Goal: Task Accomplishment & Management: Manage account settings

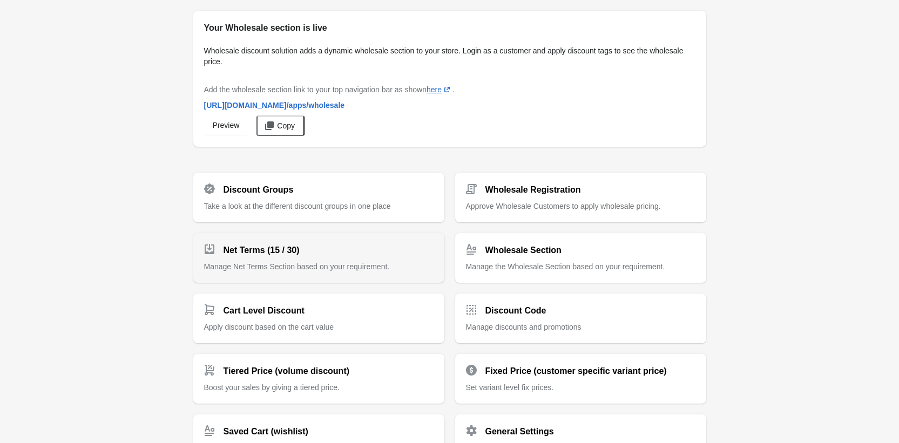
scroll to position [92, 0]
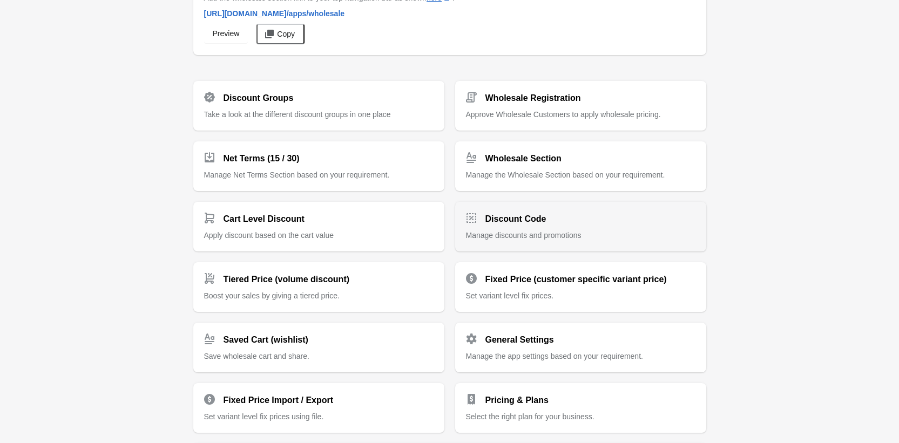
click at [546, 224] on div "Discount Code" at bounding box center [576, 215] width 238 height 22
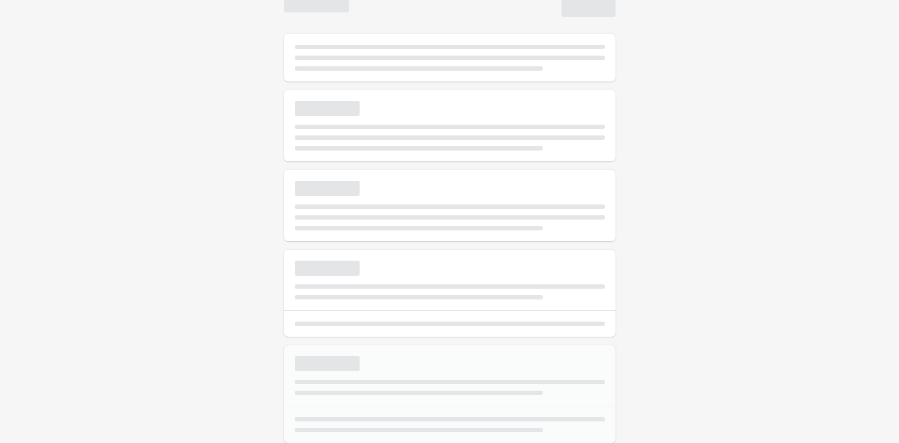
scroll to position [22, 0]
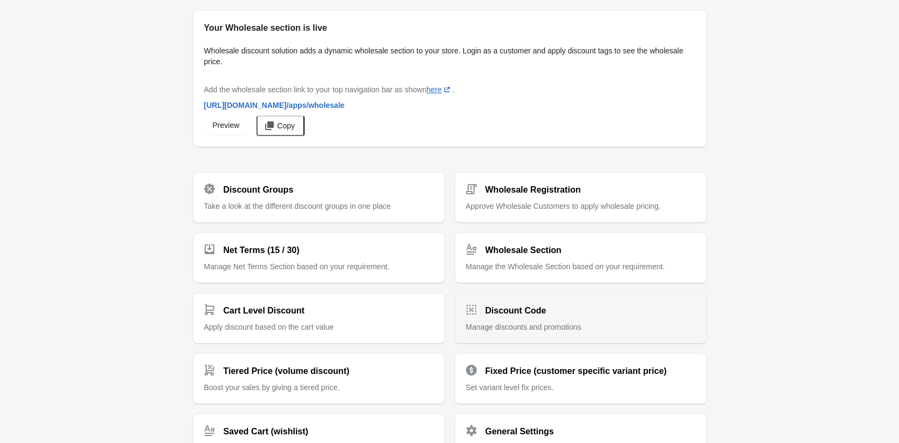
click at [500, 311] on h2 "Discount Code" at bounding box center [515, 310] width 61 height 13
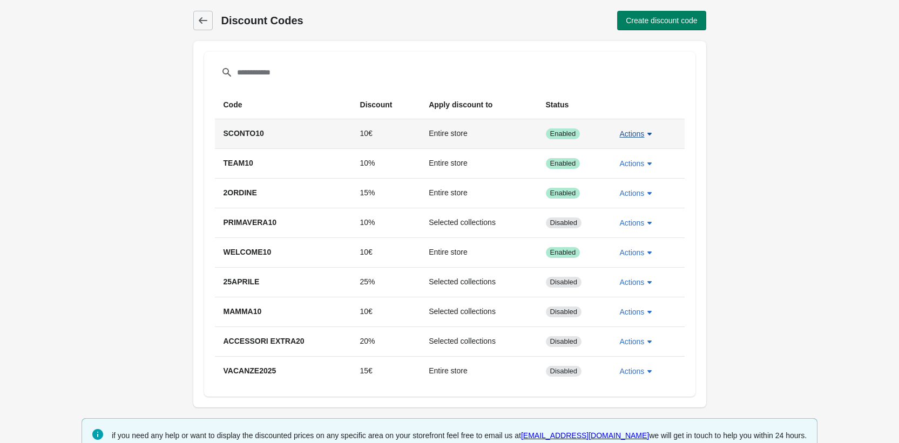
click at [644, 136] on icon "button" at bounding box center [649, 133] width 11 height 11
click at [633, 184] on span "Edit" at bounding box center [636, 184] width 25 height 11
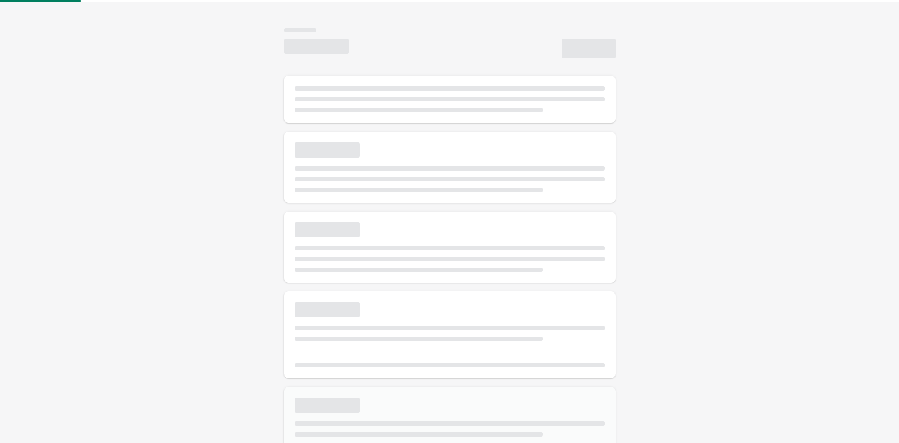
select select "*"
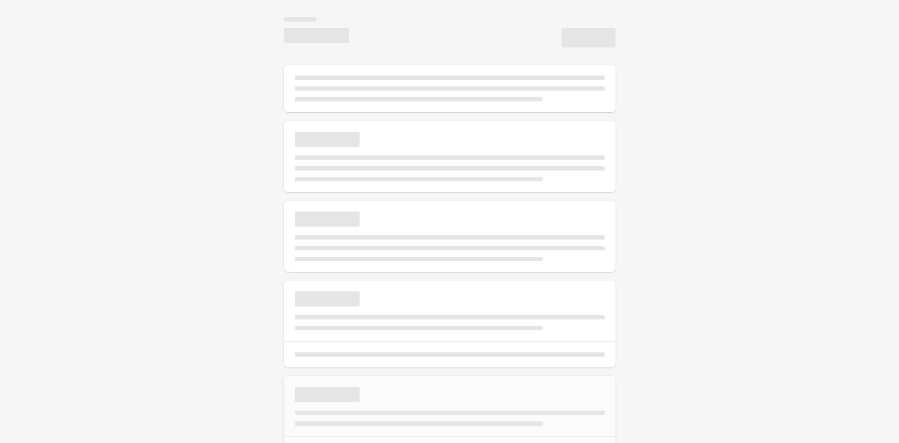
type input "********"
type input "**"
select select "*"
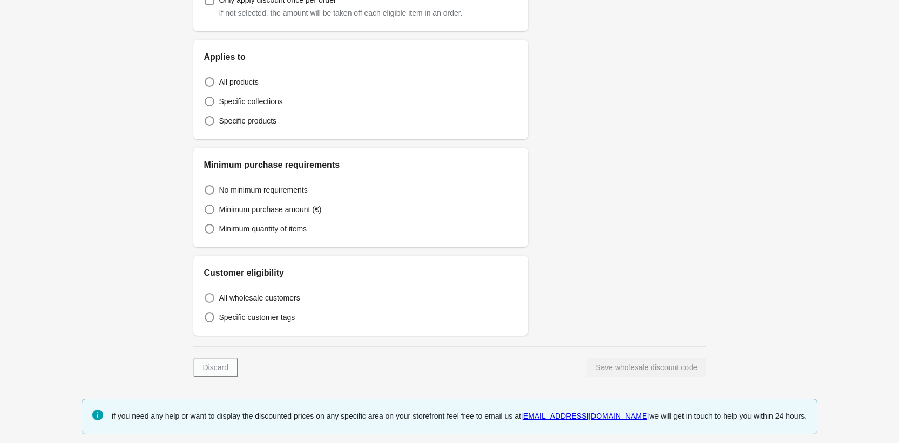
scroll to position [236, 0]
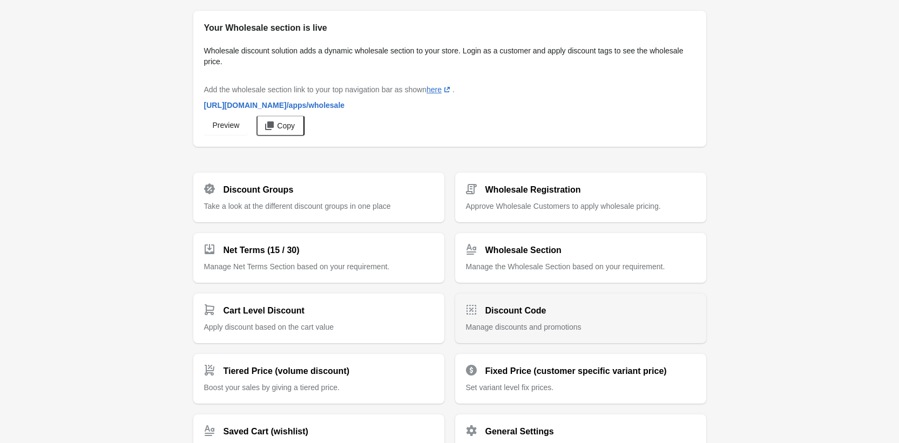
click at [518, 326] on span "Manage discounts and promotions" at bounding box center [523, 327] width 115 height 9
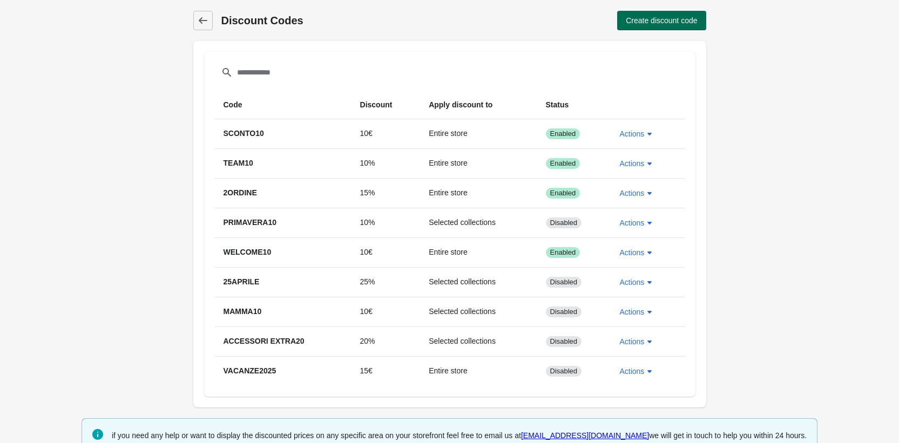
click at [657, 19] on span "Create discount code" at bounding box center [660, 20] width 71 height 9
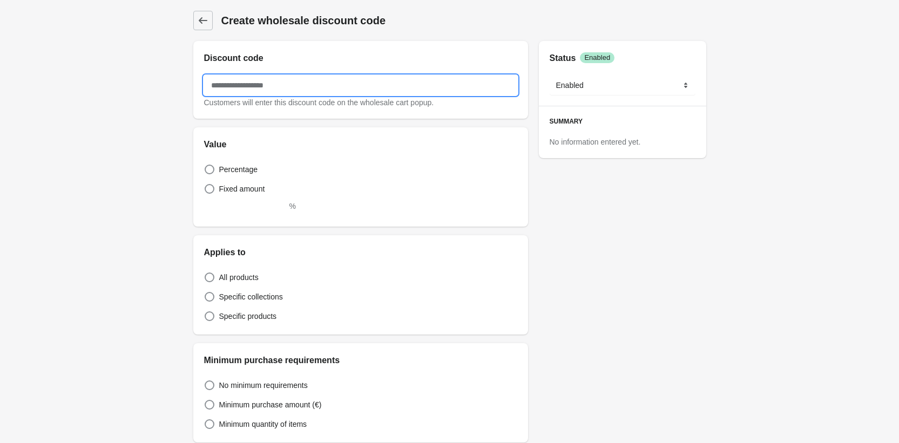
click at [257, 84] on input "text" at bounding box center [360, 85] width 313 height 19
click at [364, 55] on h2 "Discount code" at bounding box center [360, 58] width 313 height 13
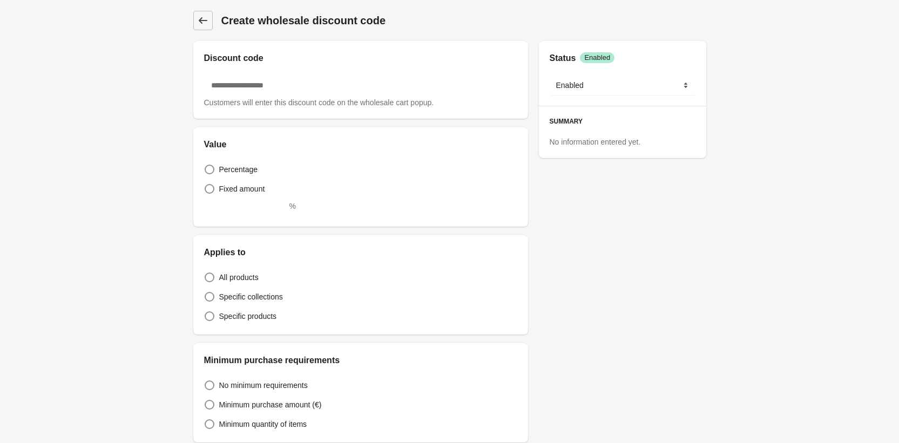
click at [206, 16] on icon at bounding box center [203, 20] width 11 height 11
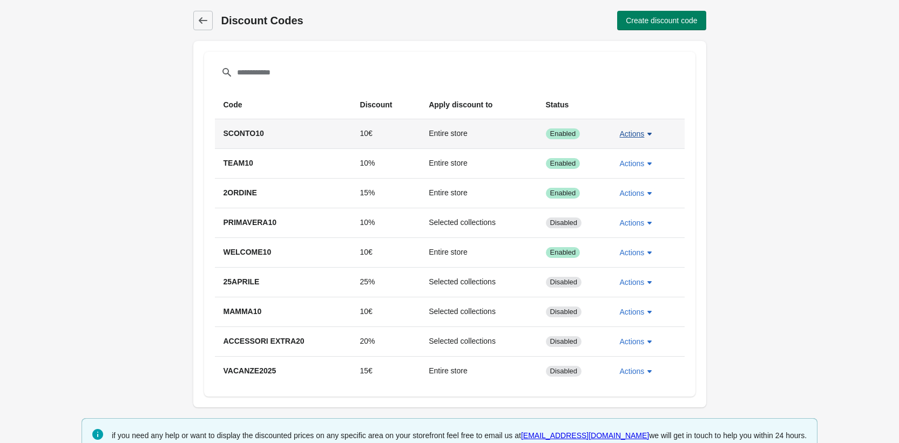
click at [641, 132] on span "Actions" at bounding box center [631, 134] width 25 height 9
click at [633, 183] on span "Edit" at bounding box center [636, 184] width 25 height 11
select select "*"
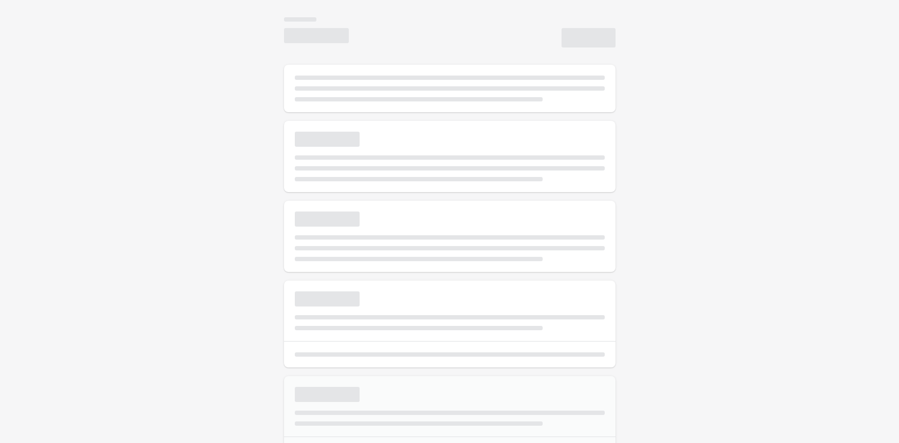
type input "********"
type input "**"
select select "*"
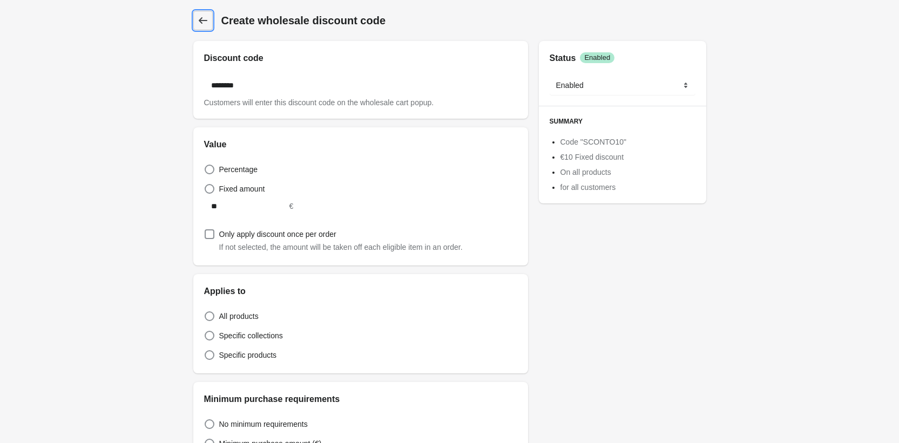
click at [199, 16] on icon at bounding box center [203, 20] width 11 height 11
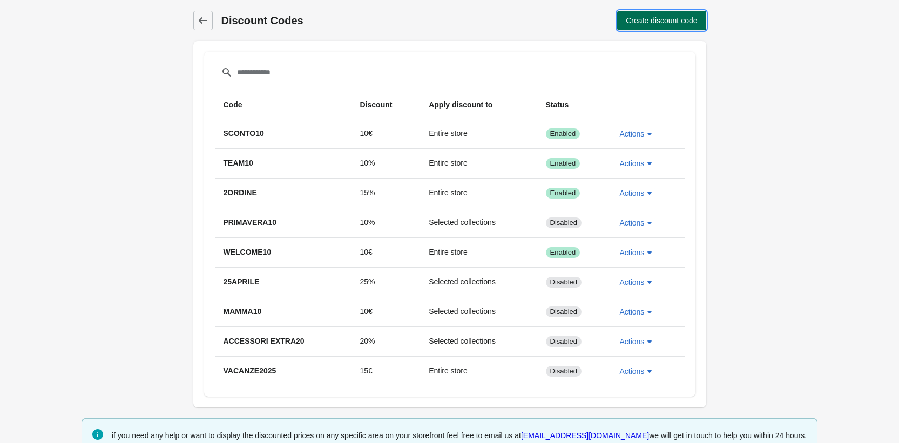
click at [663, 23] on span "Create discount code" at bounding box center [660, 20] width 71 height 9
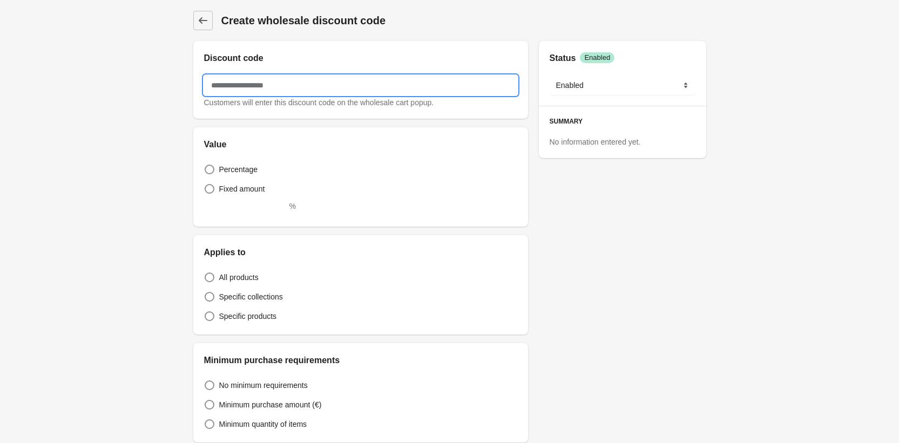
click at [289, 86] on input "text" at bounding box center [360, 85] width 313 height 19
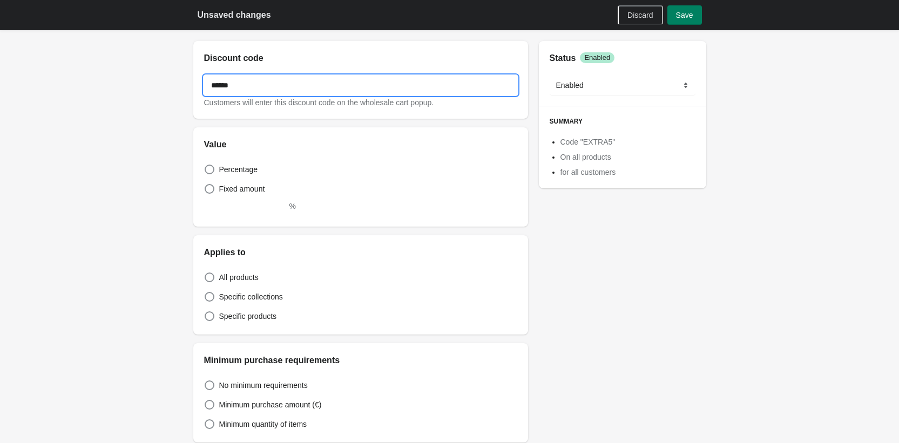
type input "******"
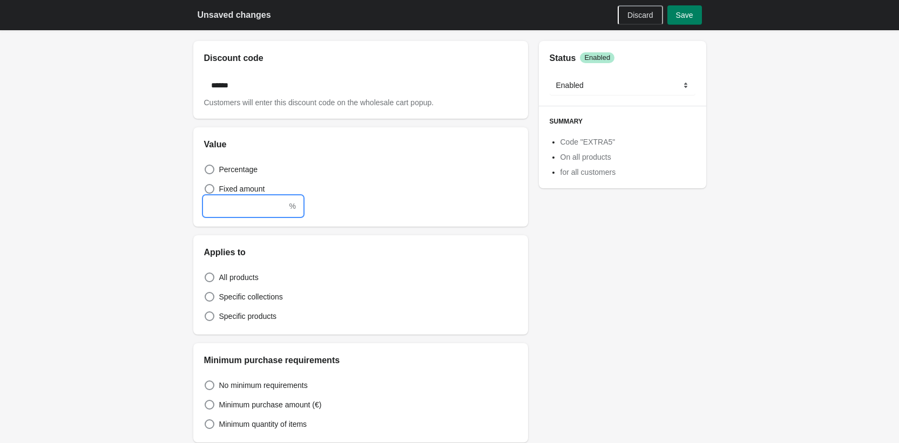
click at [239, 208] on input "text" at bounding box center [245, 205] width 83 height 19
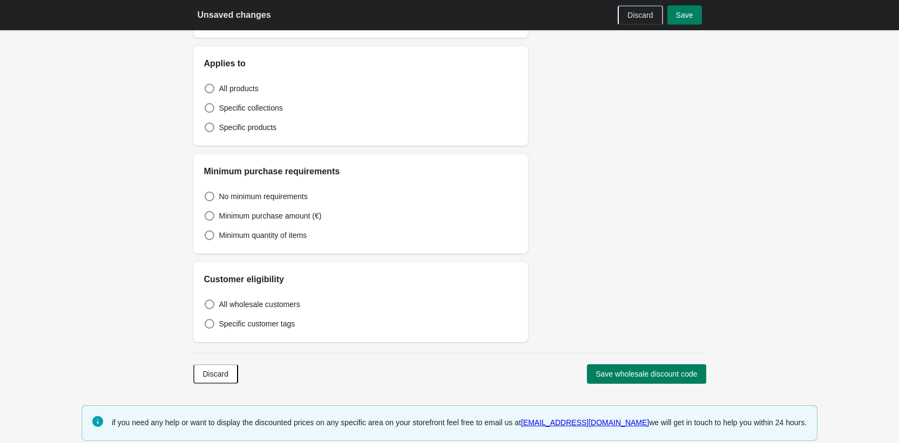
scroll to position [198, 0]
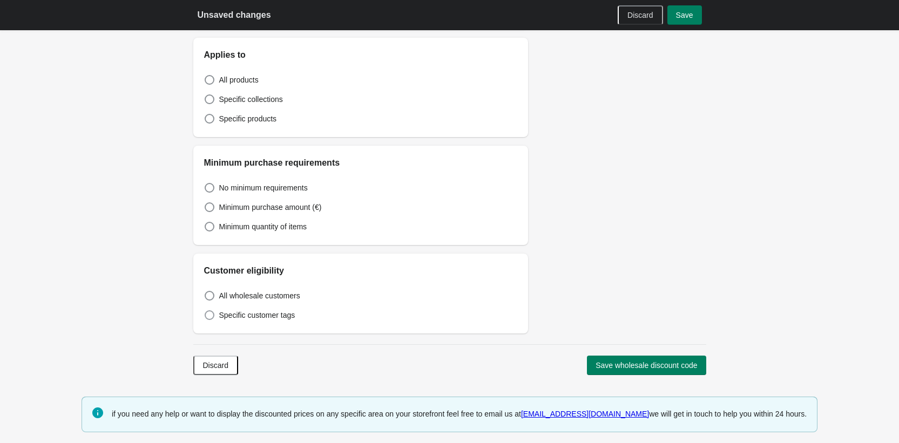
type input "*"
click at [251, 311] on span "Specific customer tags" at bounding box center [257, 315] width 76 height 11
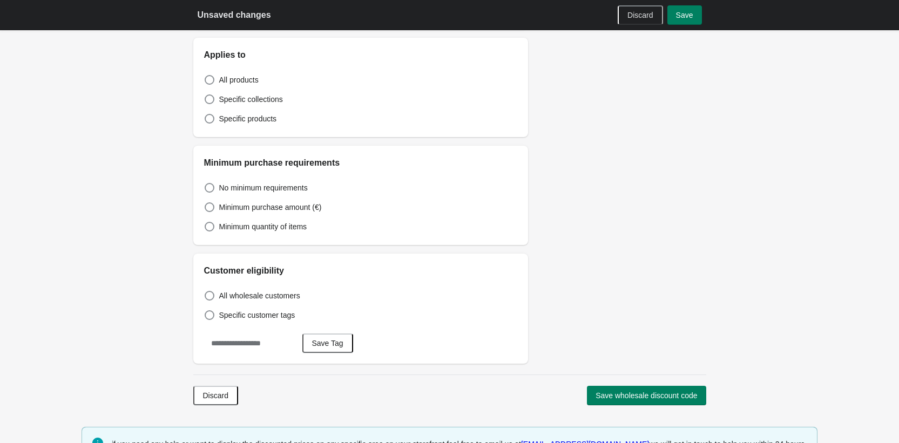
scroll to position [228, 0]
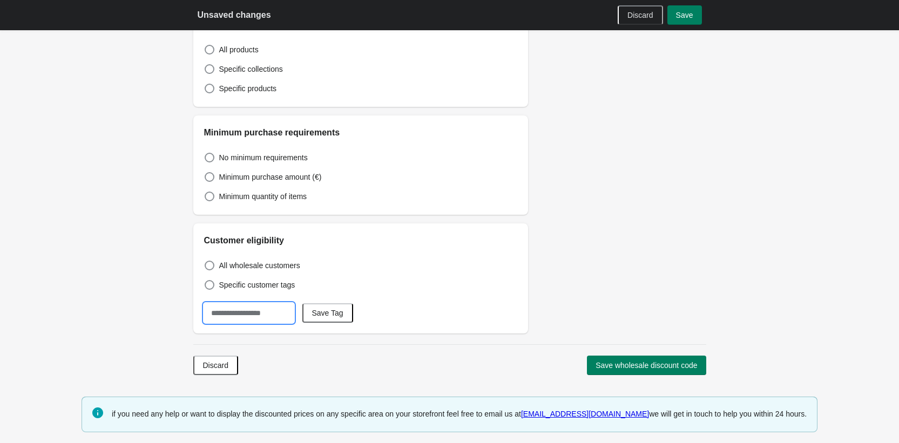
click at [245, 310] on input "text" at bounding box center [249, 312] width 90 height 19
click at [239, 315] on input "text" at bounding box center [249, 312] width 90 height 19
click at [248, 316] on input "text" at bounding box center [249, 312] width 90 height 19
type input "*"
type input "**********"
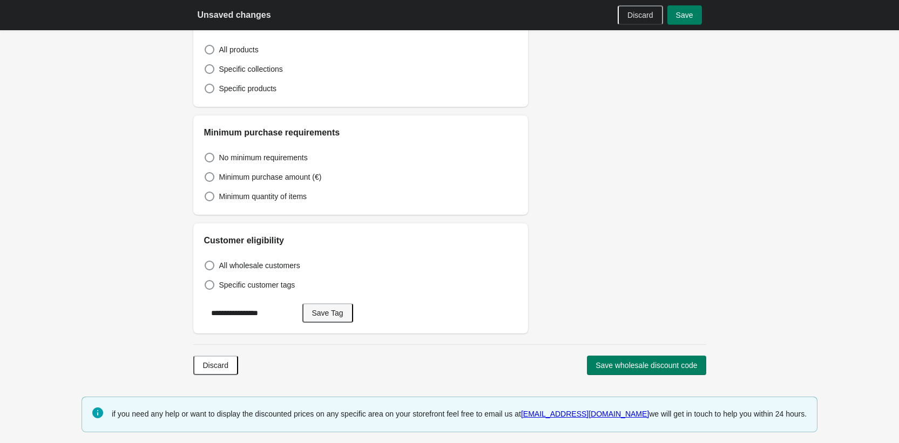
click at [341, 308] on button "Save Tag" at bounding box center [327, 312] width 51 height 19
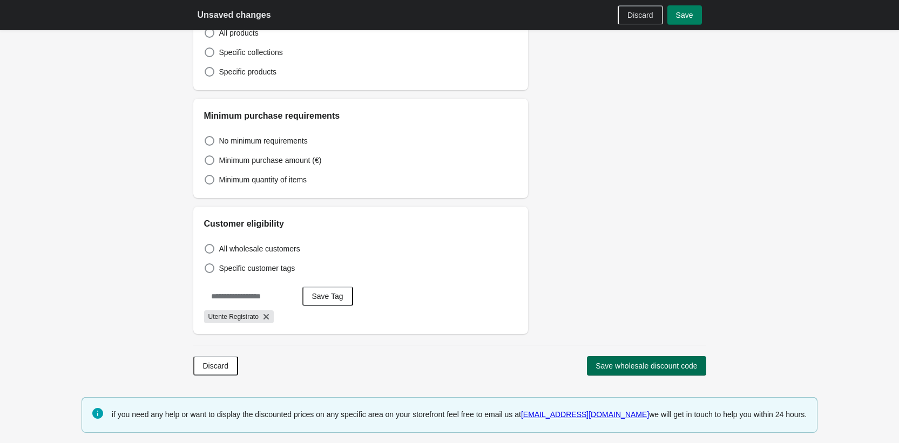
scroll to position [245, 0]
click at [643, 365] on span "Save wholesale discount code" at bounding box center [645, 365] width 101 height 9
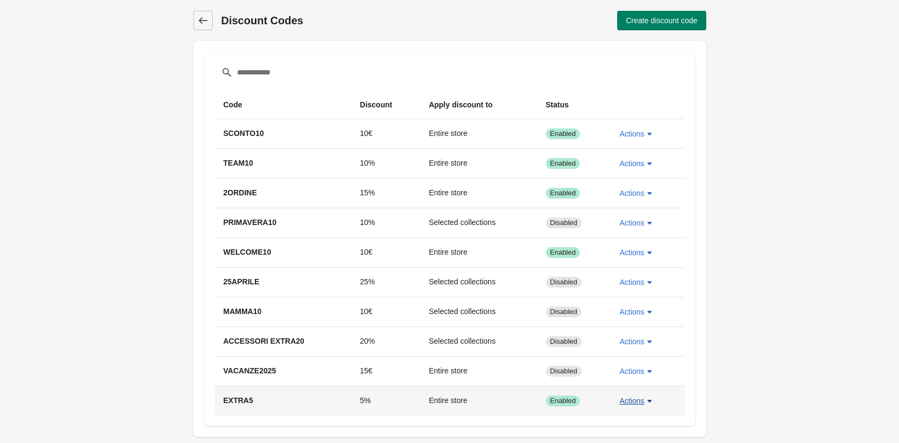
click at [634, 402] on span "Actions" at bounding box center [631, 401] width 25 height 9
click at [642, 350] on span "Edit" at bounding box center [636, 351] width 25 height 11
select select "*"
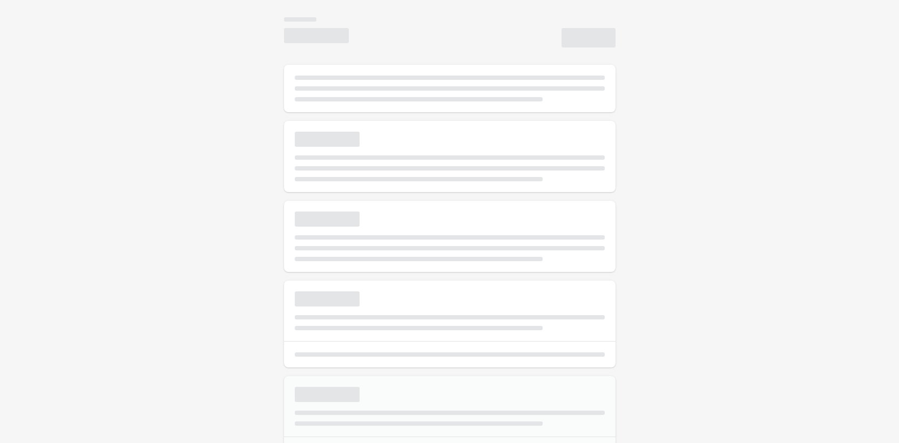
type input "******"
type input "*"
select select "*"
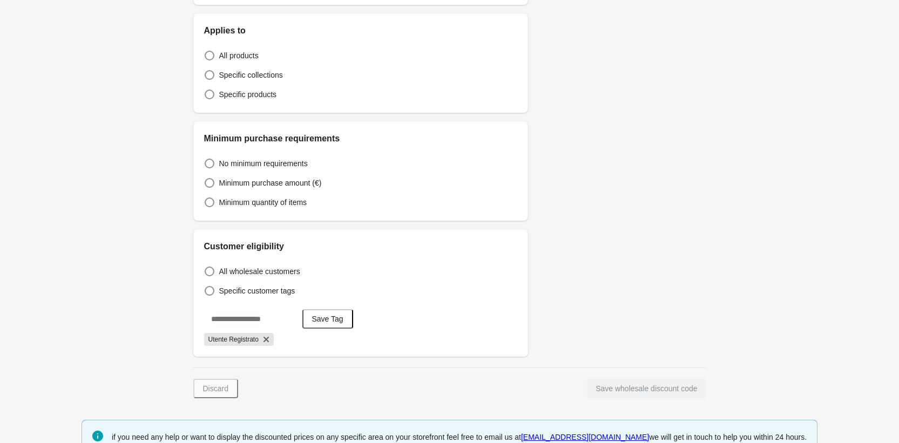
scroll to position [245, 0]
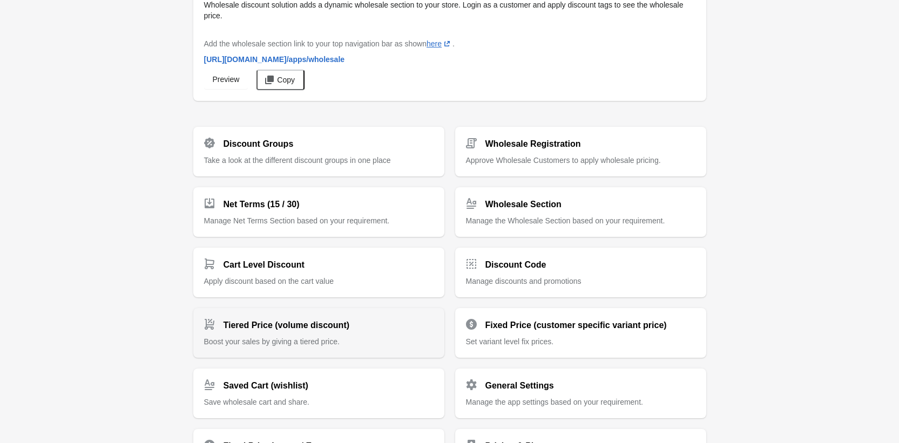
scroll to position [202, 0]
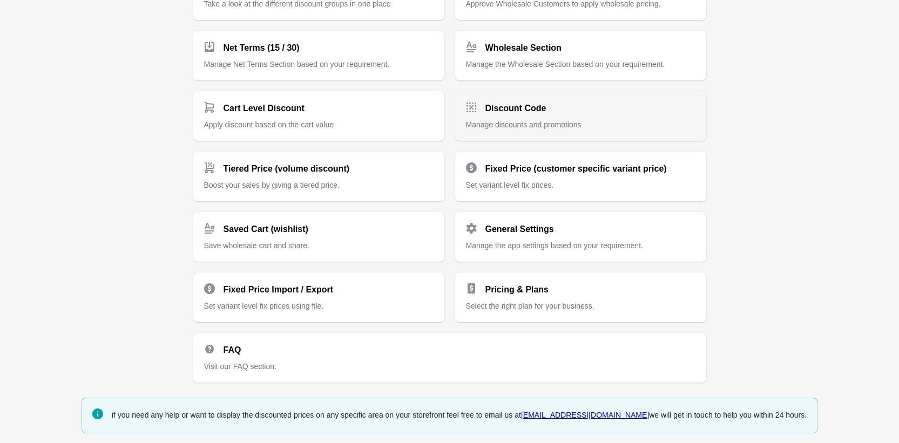
click at [516, 110] on h2 "Discount Code" at bounding box center [515, 108] width 61 height 13
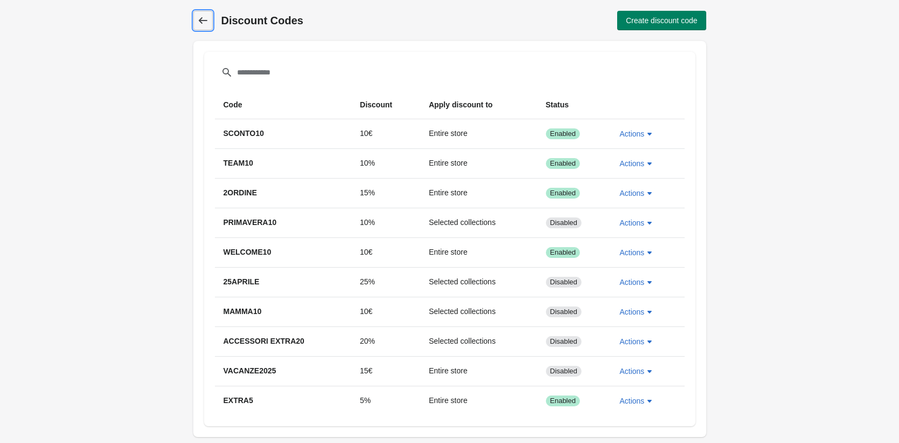
click at [202, 15] on icon at bounding box center [203, 20] width 11 height 11
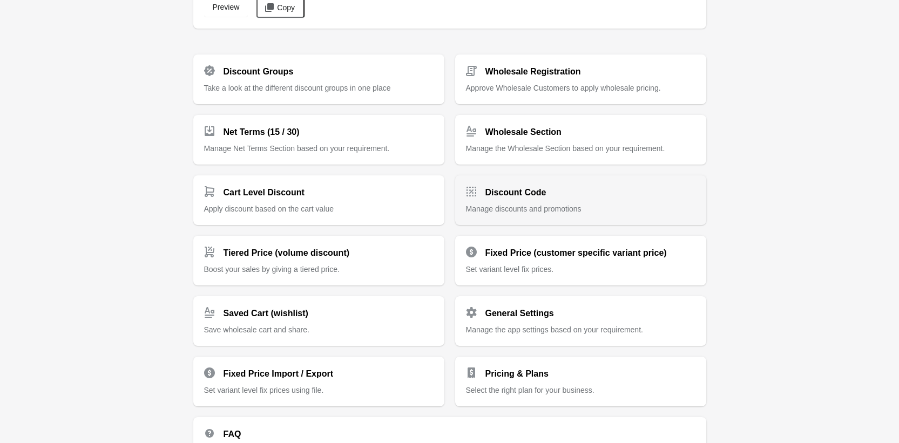
scroll to position [148, 0]
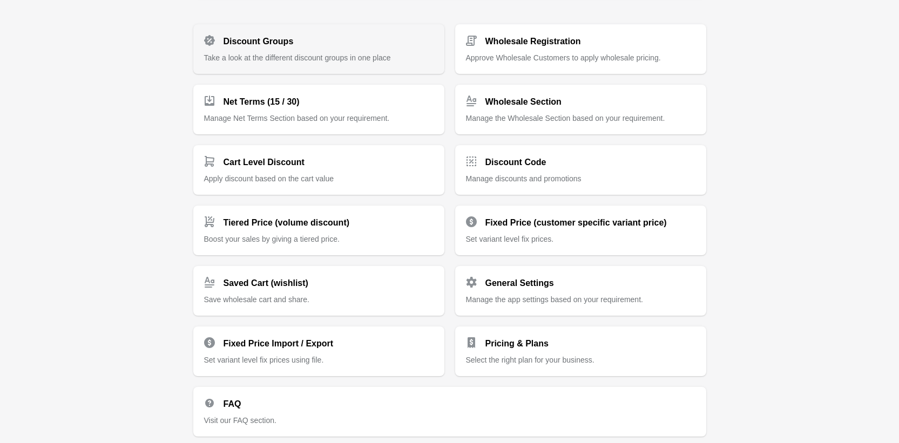
click at [241, 53] on span "Take a look at the different discount groups in one place" at bounding box center [297, 57] width 187 height 9
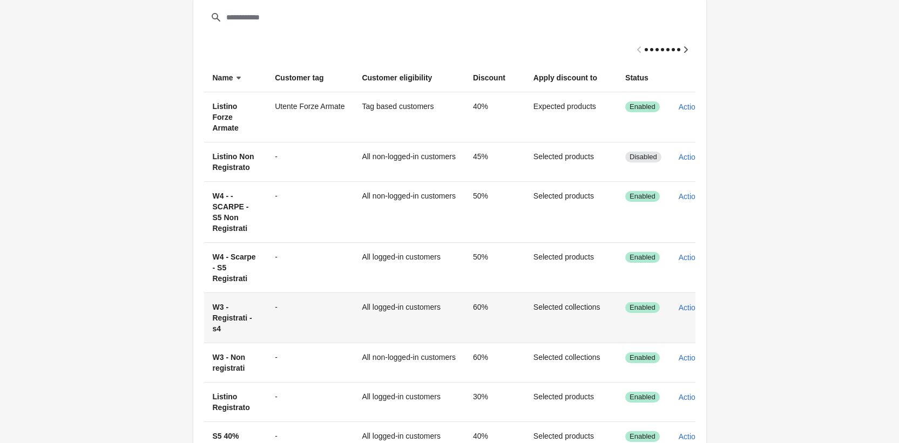
scroll to position [192, 0]
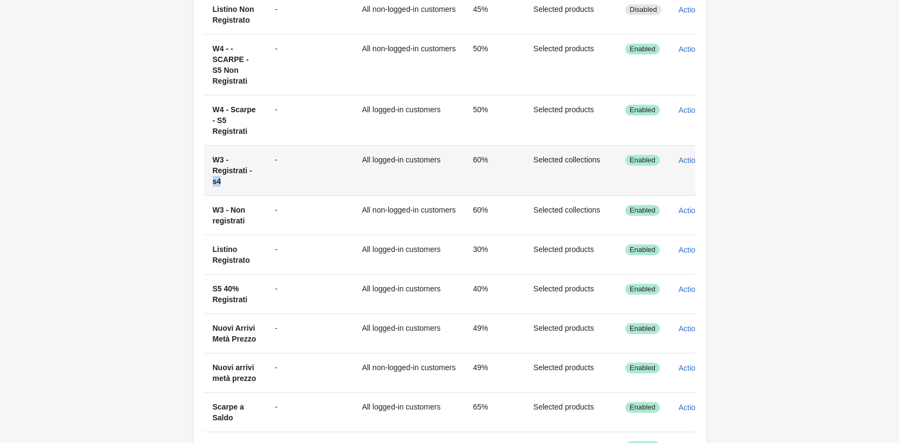
drag, startPoint x: 221, startPoint y: 182, endPoint x: 214, endPoint y: 182, distance: 7.0
click at [214, 182] on span "W3 - Registrati -s4" at bounding box center [232, 170] width 39 height 30
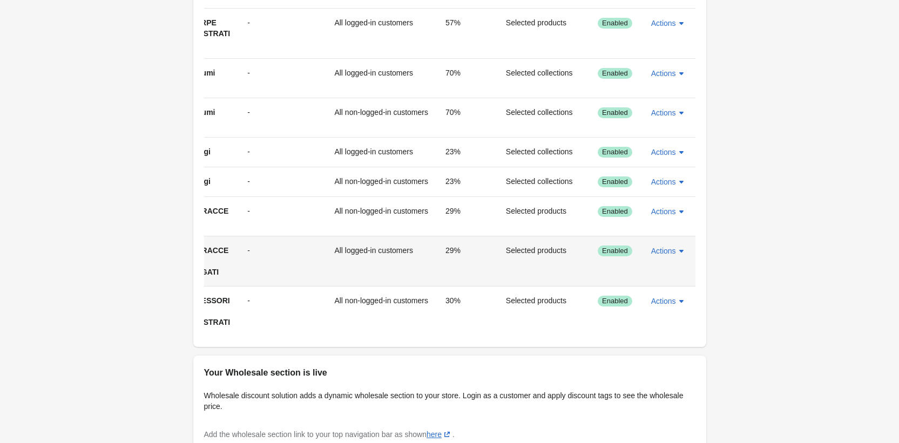
scroll to position [552, 0]
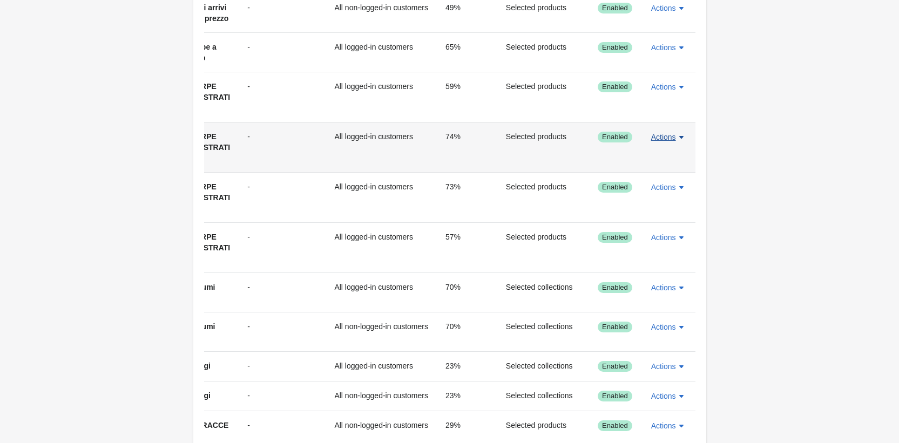
click at [677, 142] on icon "button" at bounding box center [681, 137] width 11 height 11
click at [659, 207] on span "Edit" at bounding box center [667, 208] width 25 height 11
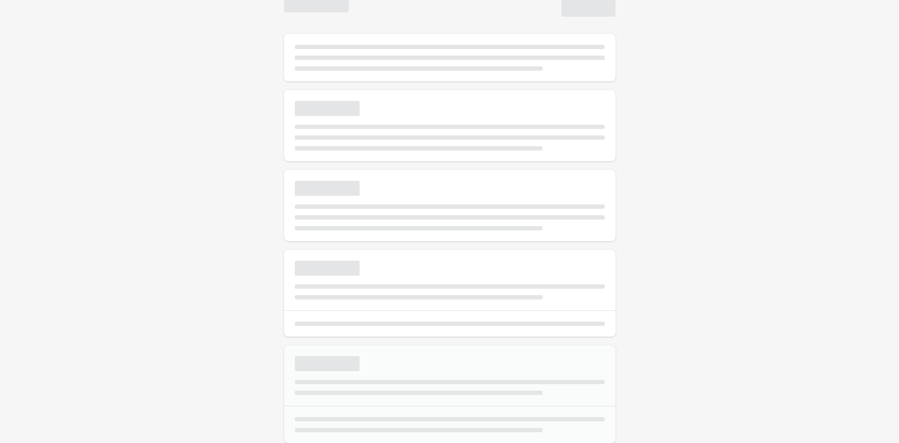
select select "*"
type input "**********"
type input "**"
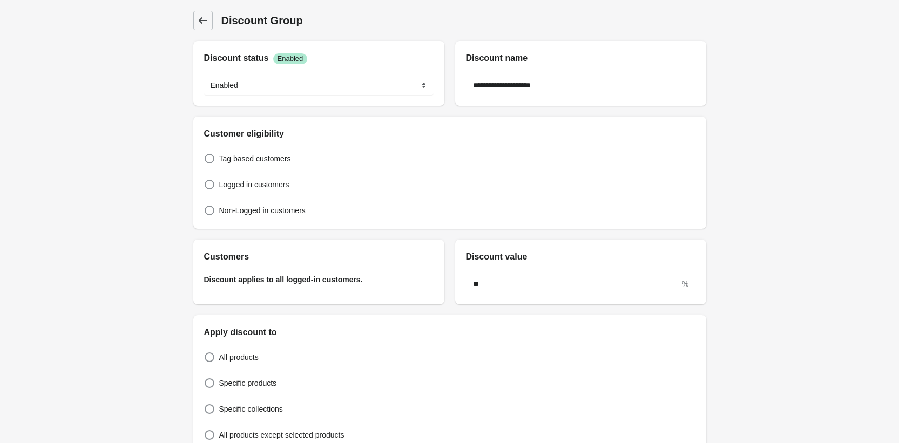
click at [205, 15] on icon at bounding box center [203, 20] width 11 height 11
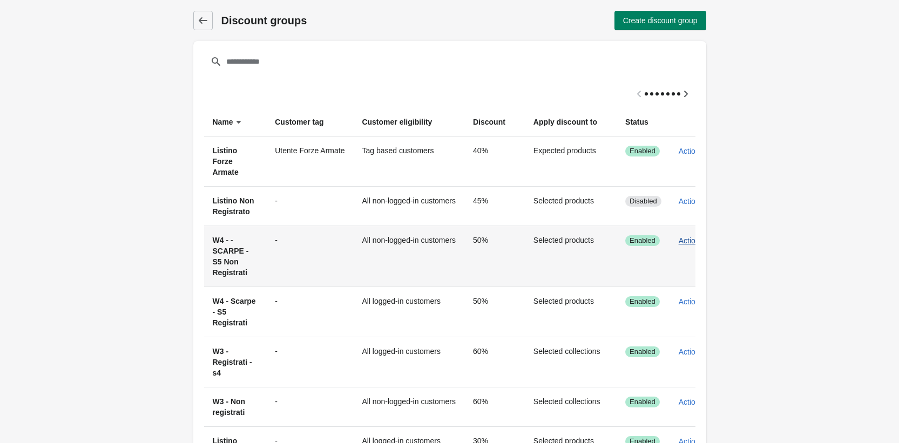
click at [688, 240] on span "Actions" at bounding box center [690, 240] width 25 height 9
click at [712, 288] on span "Edit" at bounding box center [704, 290] width 25 height 11
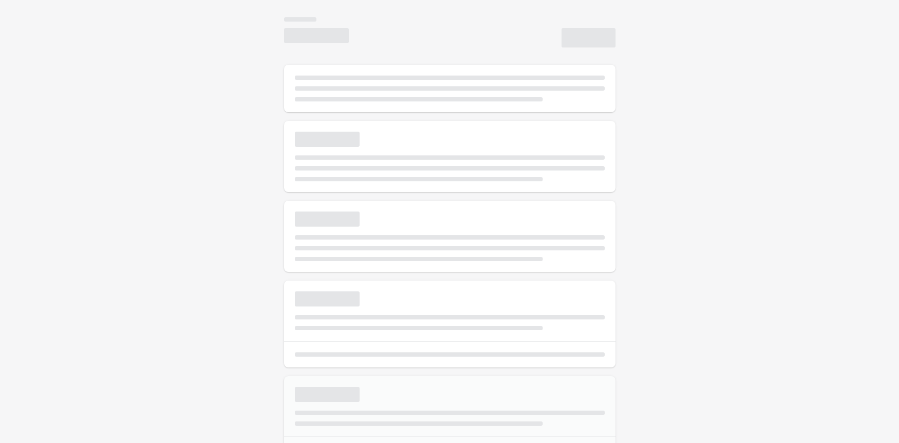
select select "*"
type input "**********"
type input "**"
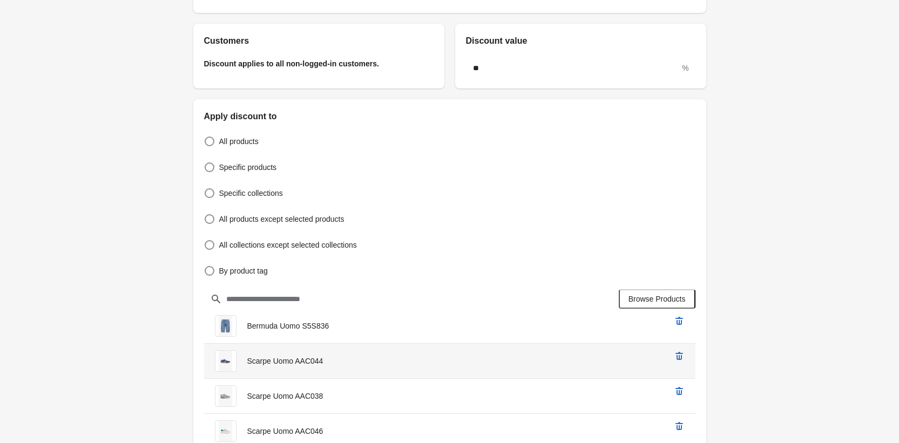
scroll to position [280, 0]
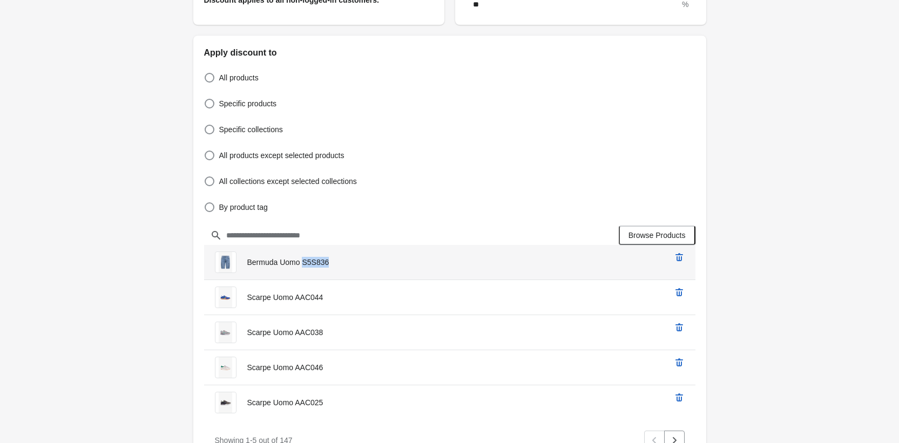
copy span "S5S836"
drag, startPoint x: 335, startPoint y: 261, endPoint x: 304, endPoint y: 263, distance: 30.8
click at [304, 263] on div "Bermuda Uomo S5S836" at bounding box center [434, 257] width 461 height 32
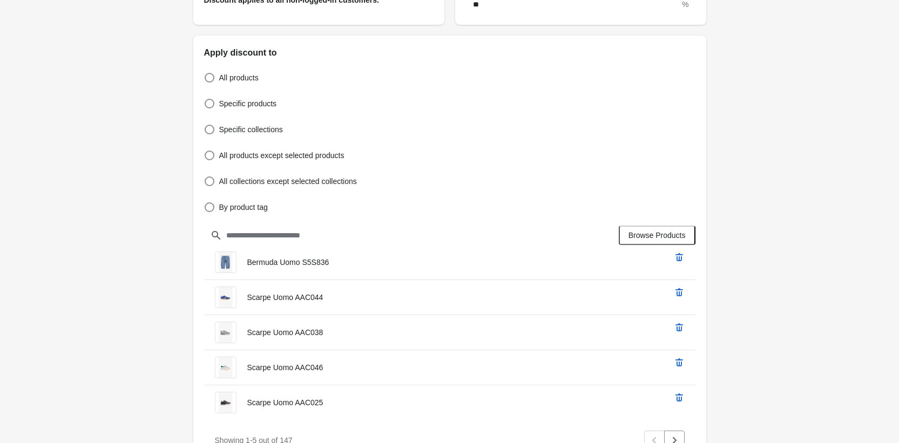
click at [817, 159] on div "**********" at bounding box center [449, 310] width 899 height 1180
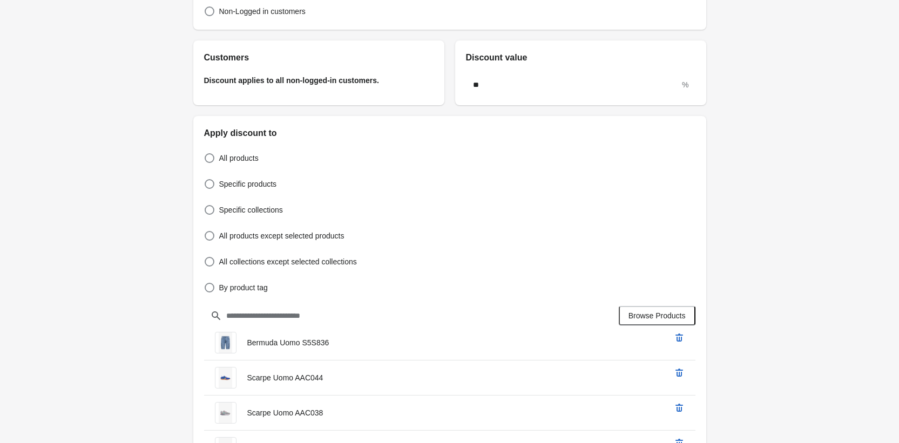
scroll to position [0, 0]
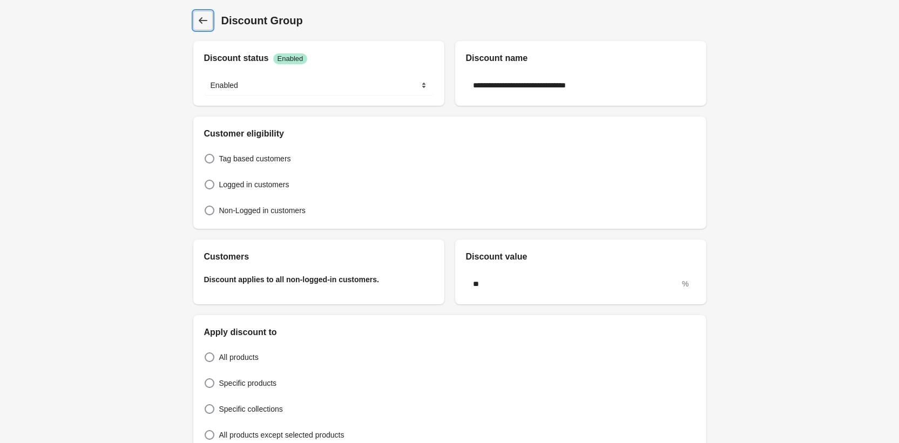
click at [200, 17] on icon at bounding box center [203, 20] width 11 height 11
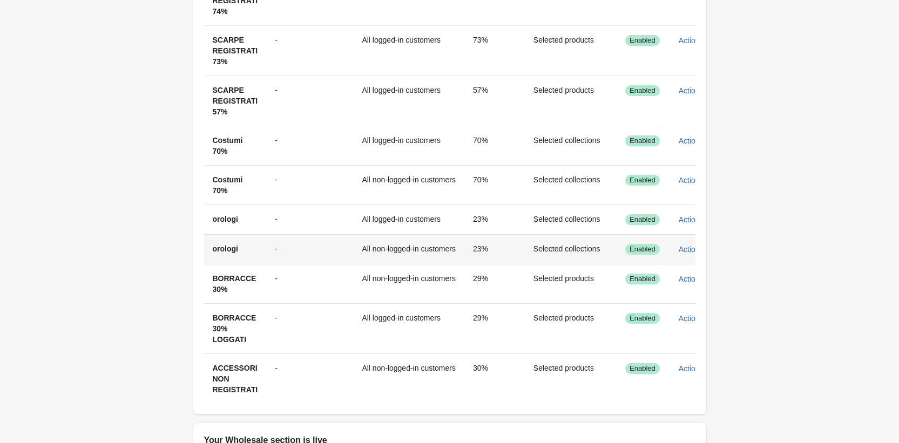
scroll to position [505, 0]
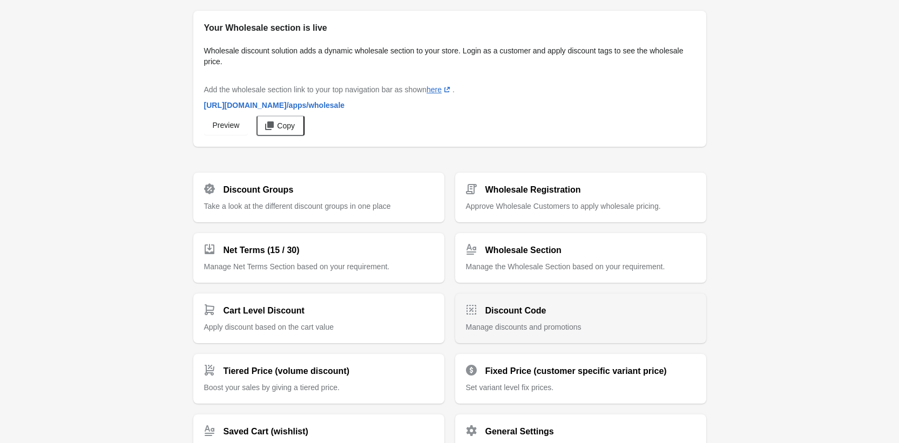
click at [525, 316] on div "Discount Code Manage discounts and promotions" at bounding box center [580, 314] width 229 height 37
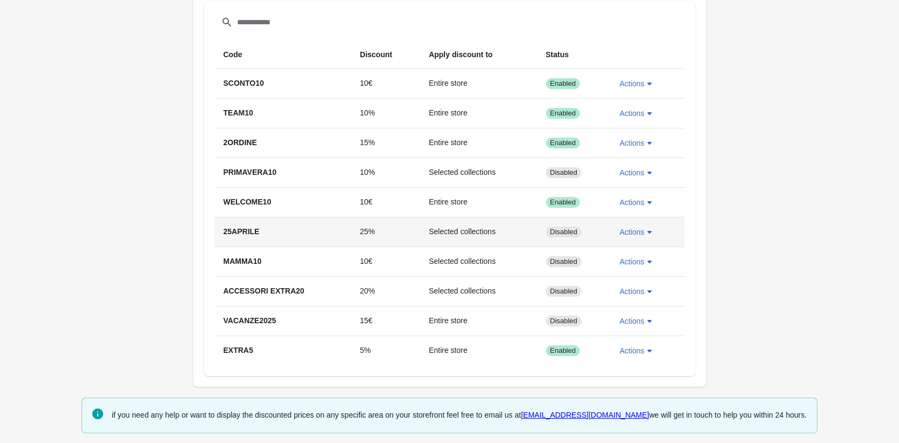
scroll to position [51, 0]
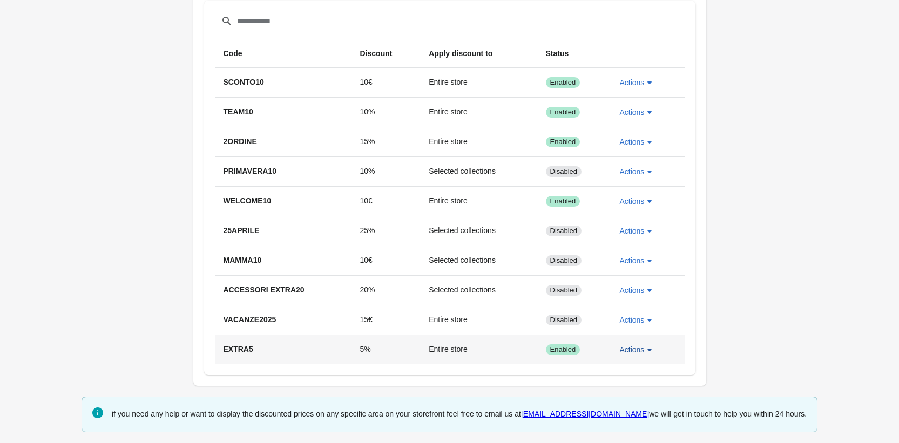
click at [640, 349] on span "Actions" at bounding box center [631, 349] width 25 height 9
click at [637, 295] on span "Edit" at bounding box center [636, 300] width 25 height 11
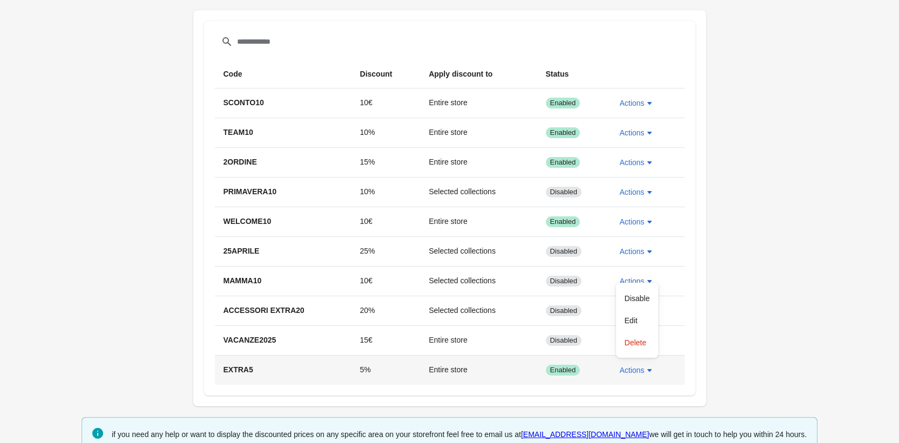
select select "*"
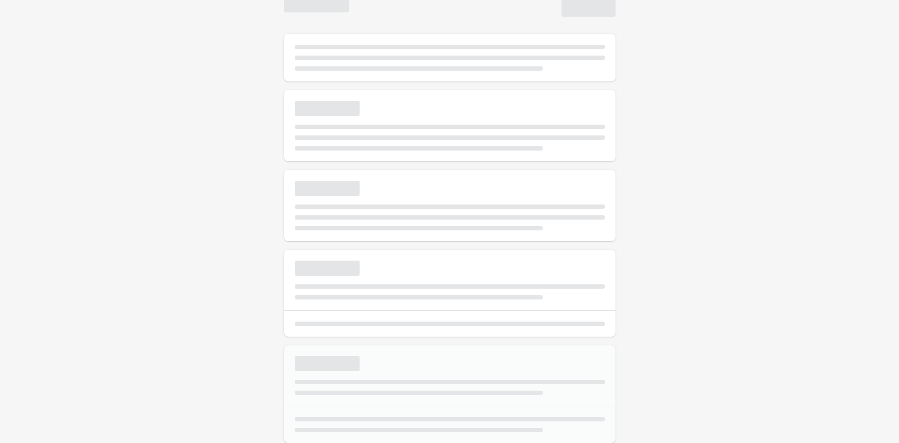
type input "******"
type input "*"
select select "*"
